Goal: Navigation & Orientation: Understand site structure

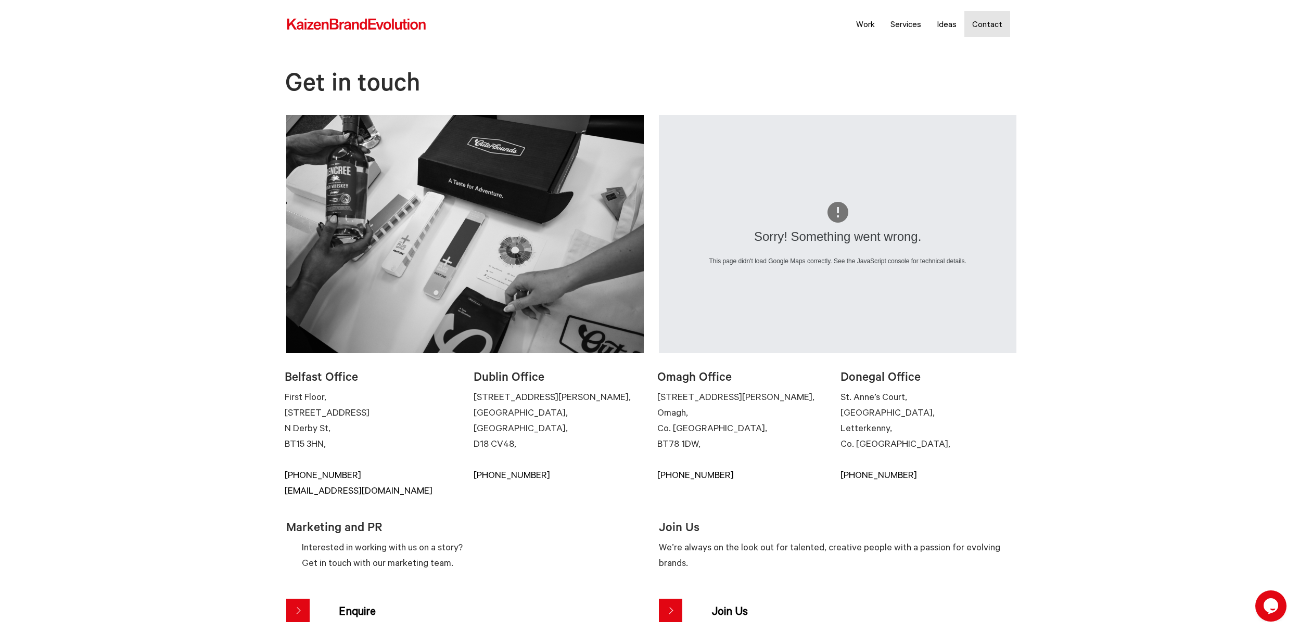
click at [335, 20] on img at bounding box center [356, 25] width 141 height 14
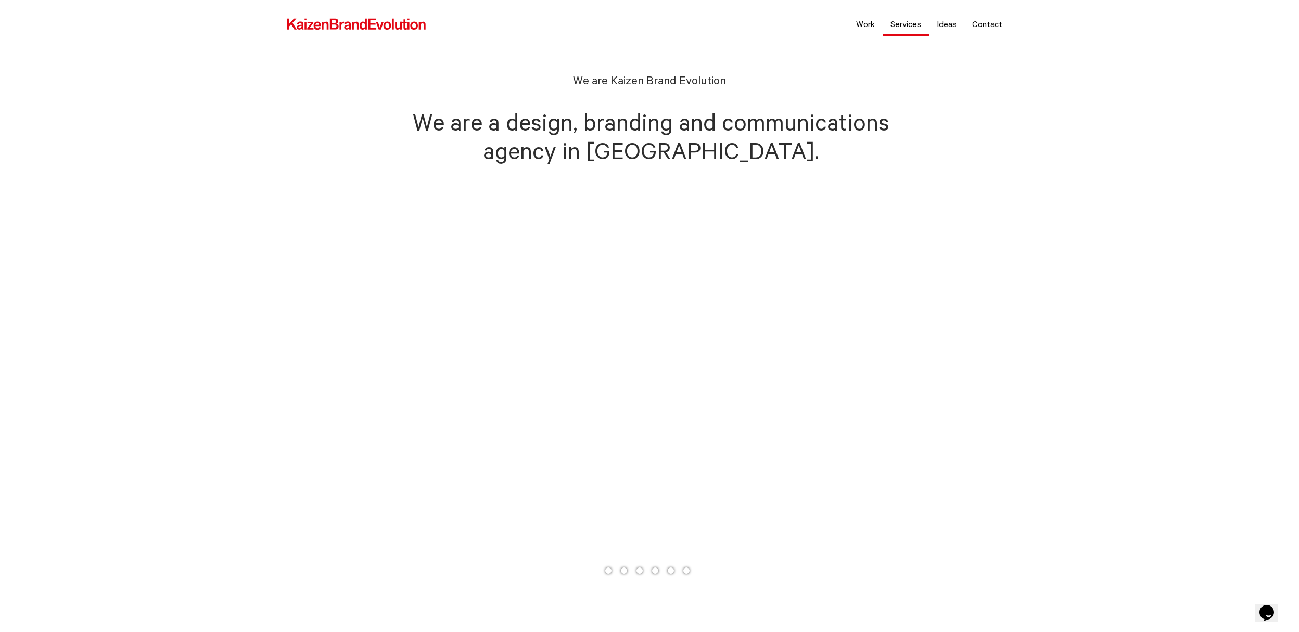
click at [896, 24] on link "Services" at bounding box center [906, 24] width 46 height 26
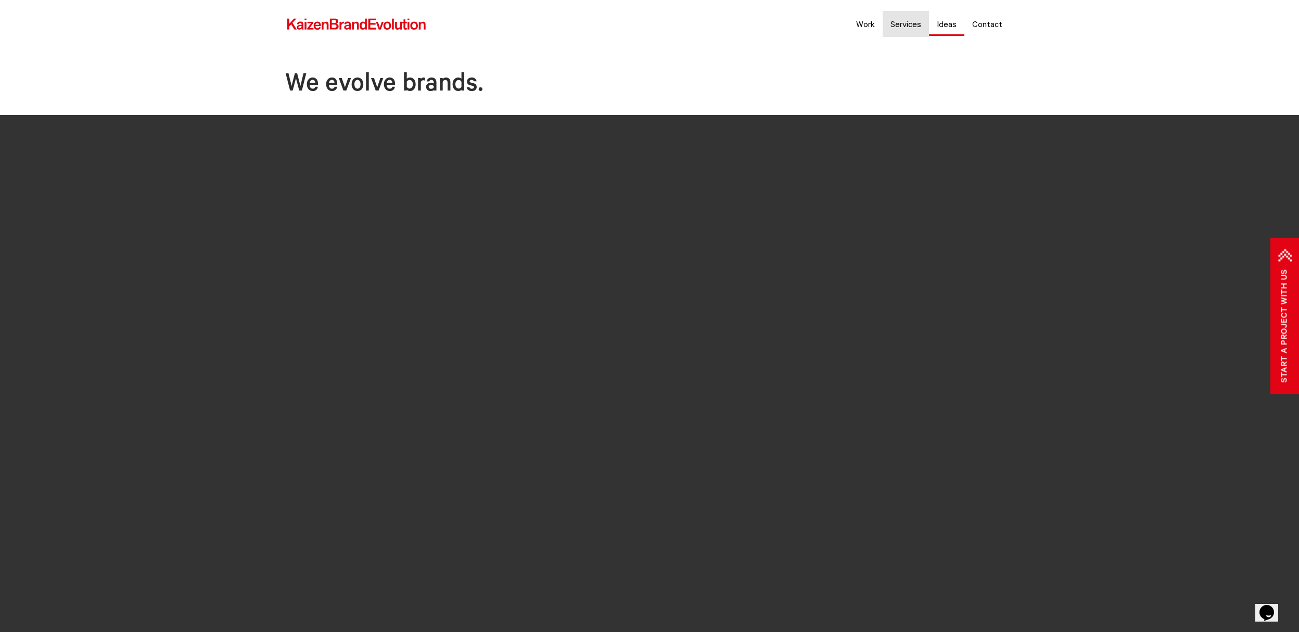
click at [959, 31] on link "Ideas" at bounding box center [946, 24] width 35 height 26
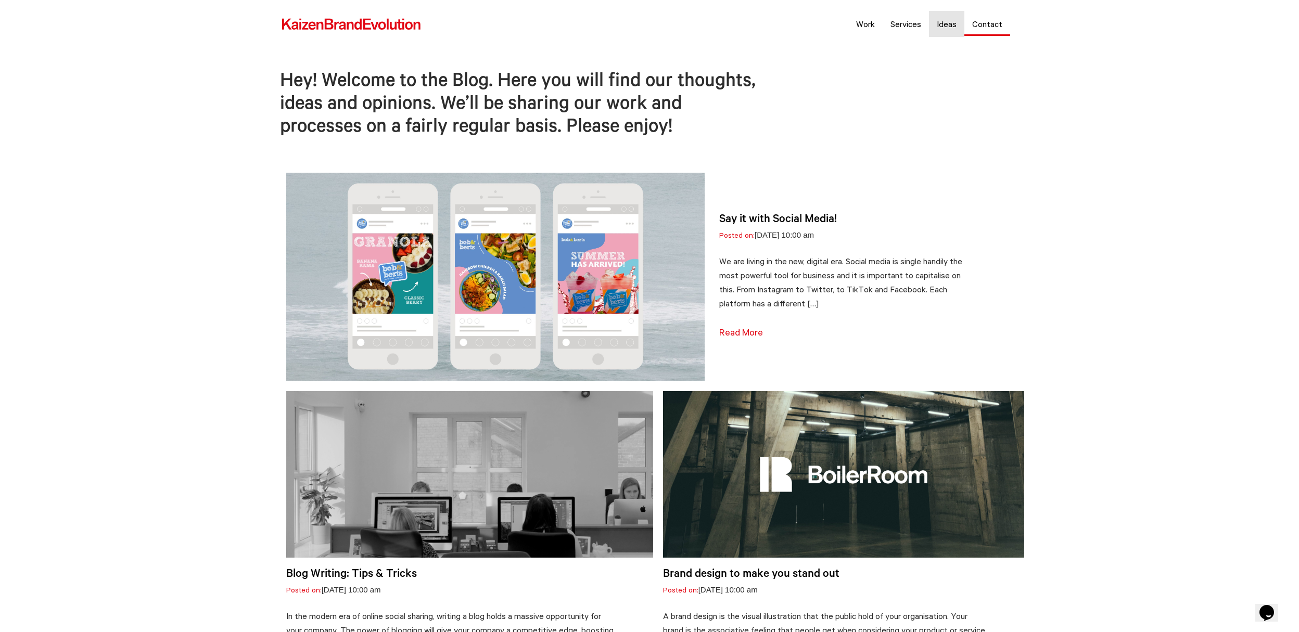
click at [994, 27] on link "Contact" at bounding box center [988, 24] width 46 height 26
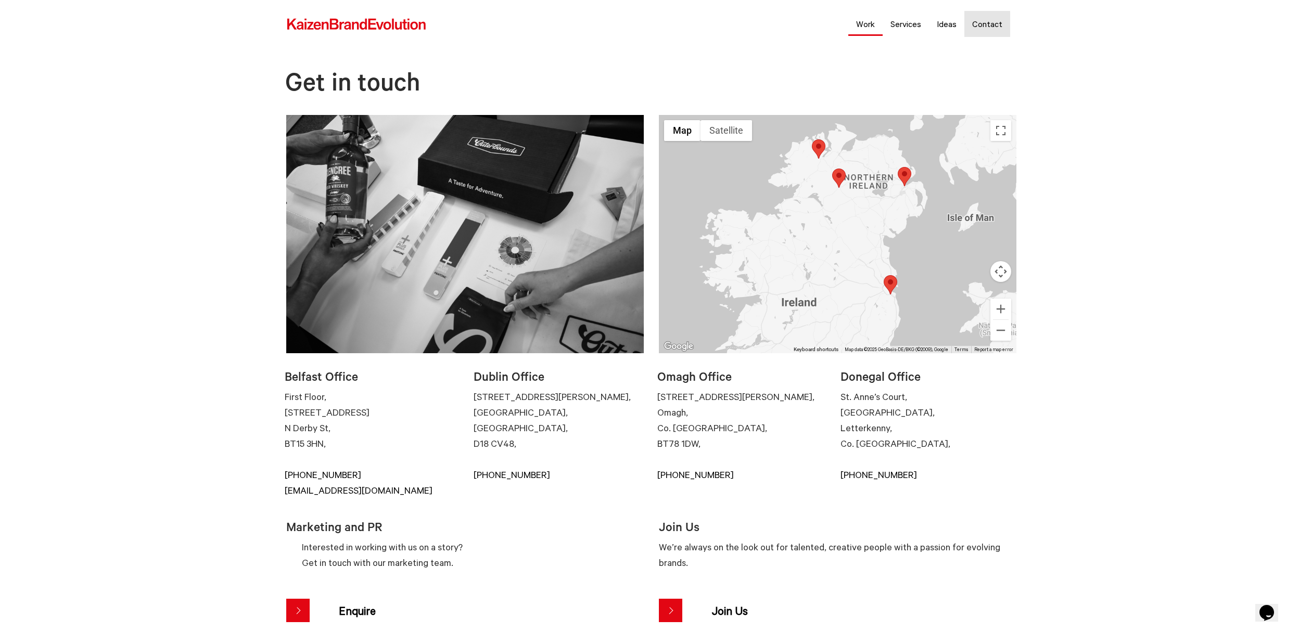
click at [874, 27] on link "Work" at bounding box center [865, 24] width 34 height 26
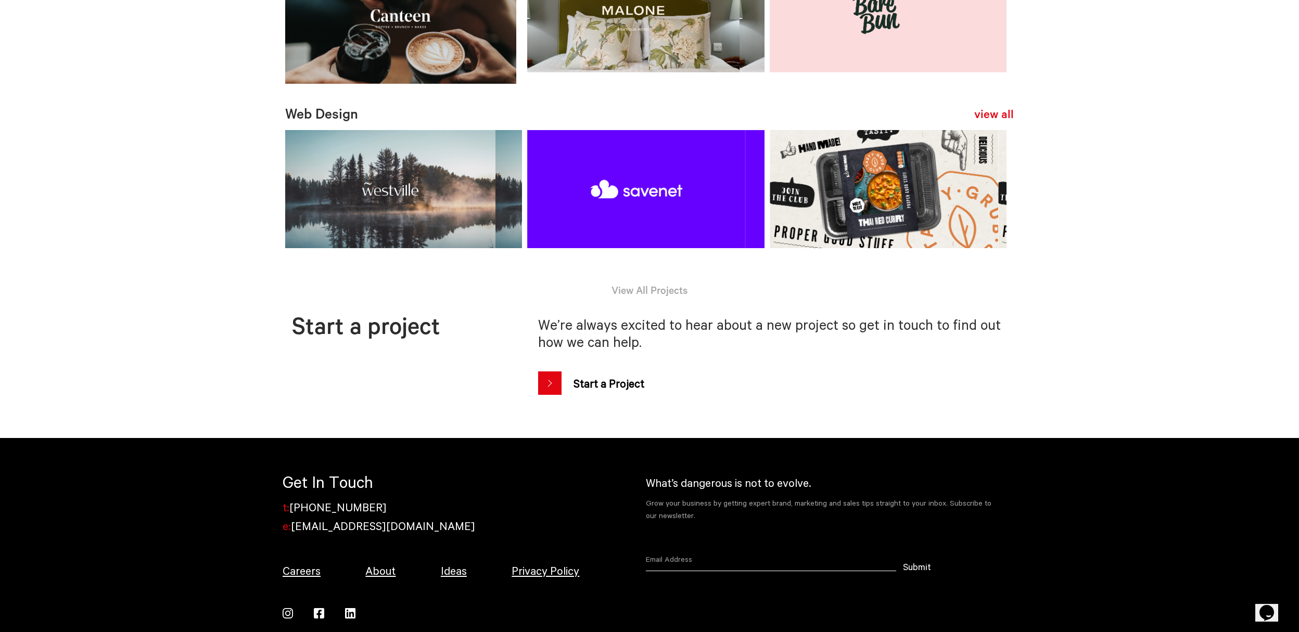
scroll to position [692, 0]
click at [444, 222] on video at bounding box center [403, 189] width 237 height 119
